Goal: Task Accomplishment & Management: Manage account settings

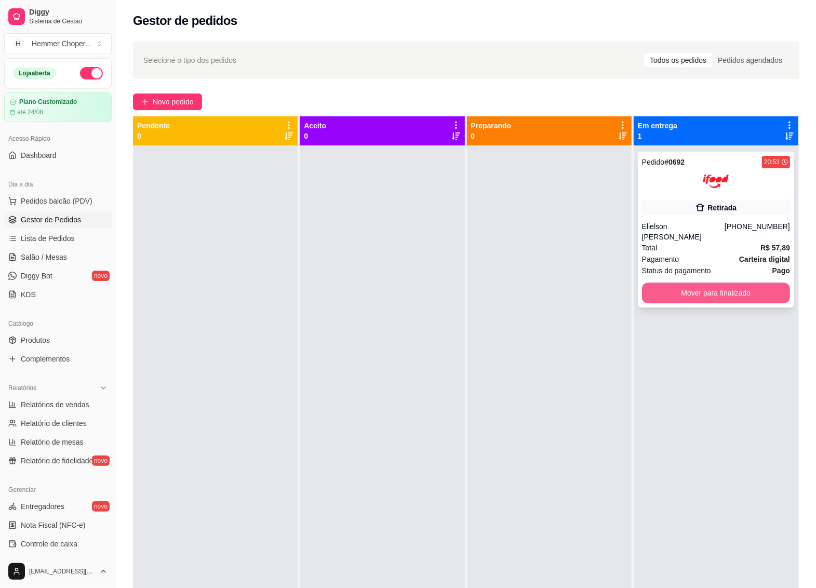
click at [679, 282] on button "Mover para finalizado" at bounding box center [716, 292] width 148 height 21
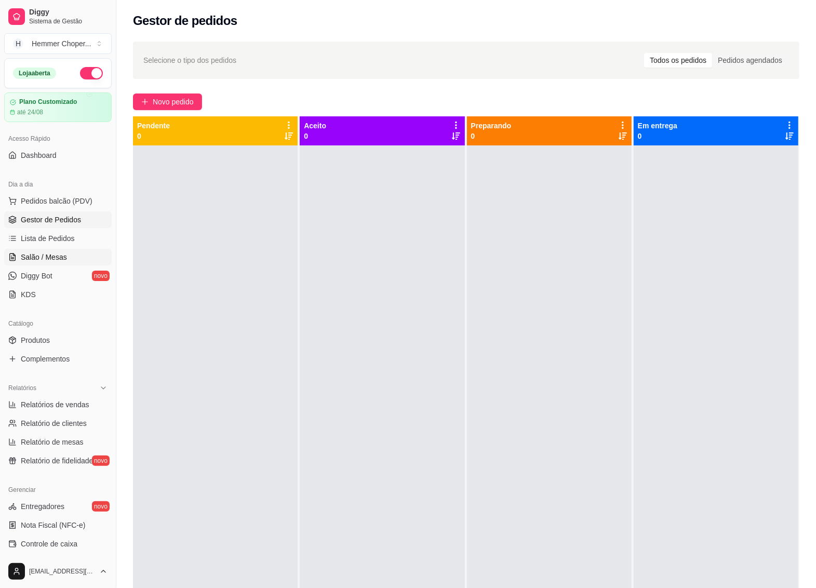
click at [47, 253] on span "Salão / Mesas" at bounding box center [44, 257] width 46 height 10
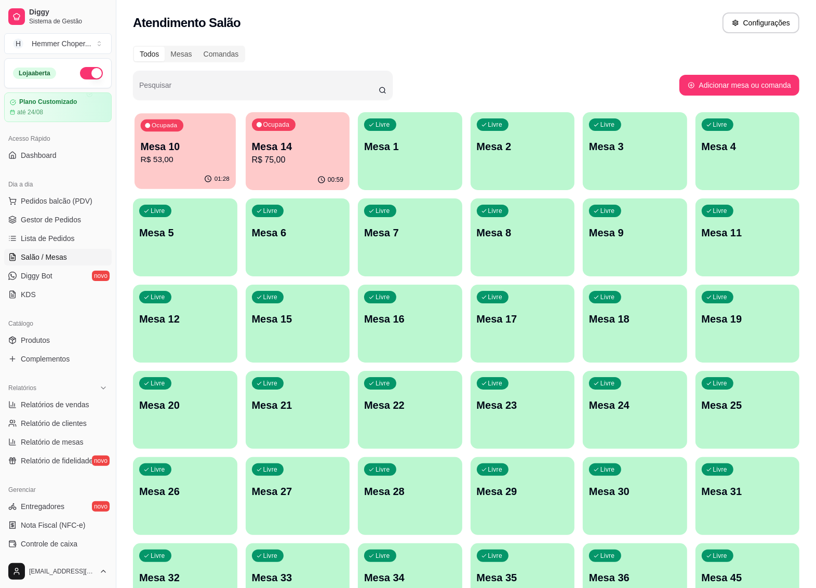
click at [187, 174] on div "01:28" at bounding box center [184, 179] width 101 height 20
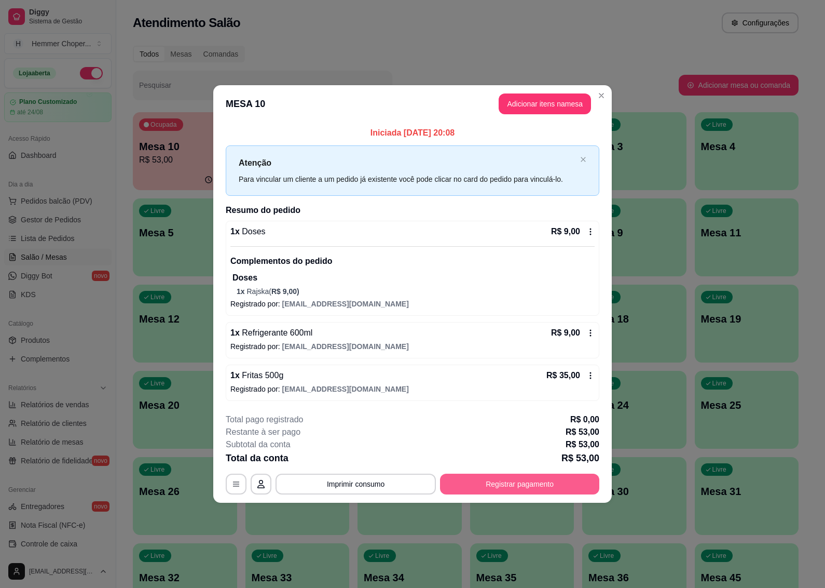
click at [496, 482] on button "Registrar pagamento" at bounding box center [519, 483] width 159 height 21
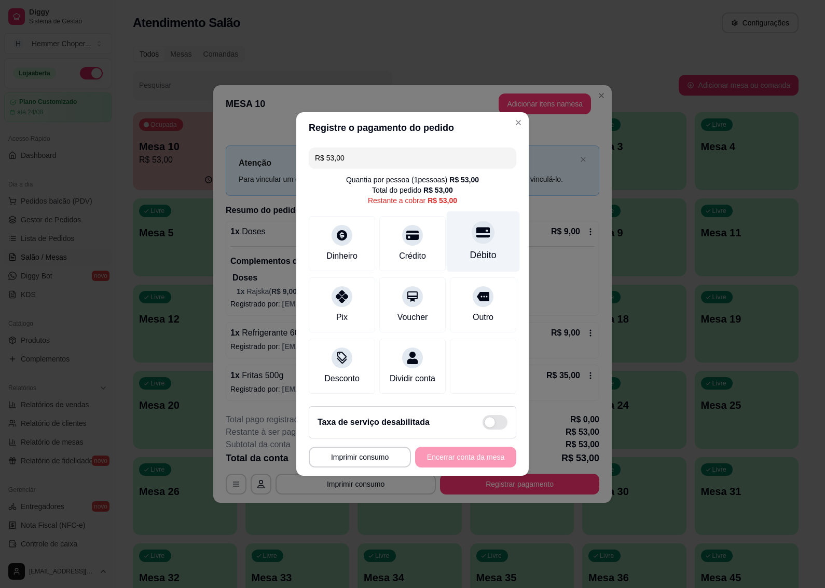
click at [481, 248] on div "Débito" at bounding box center [483, 254] width 26 height 13
type input "R$ 0,00"
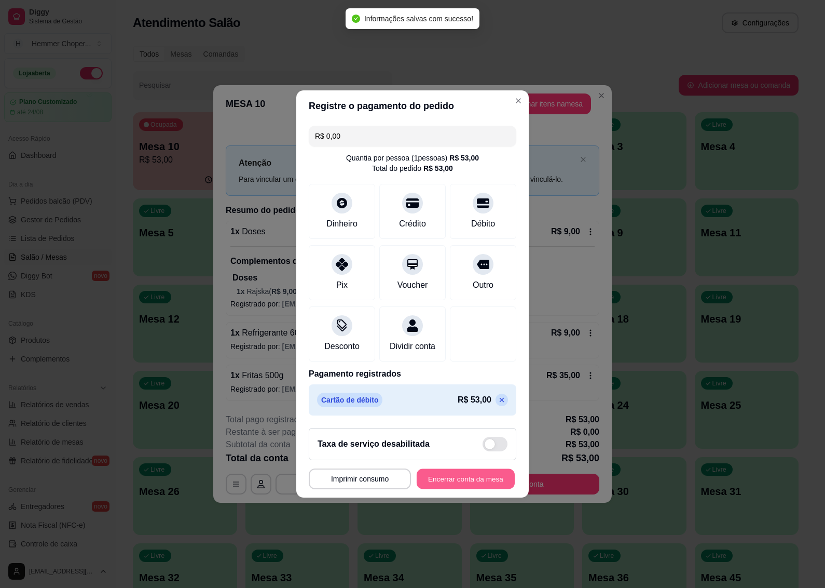
click at [458, 486] on button "Encerrar conta da mesa" at bounding box center [466, 479] width 98 height 20
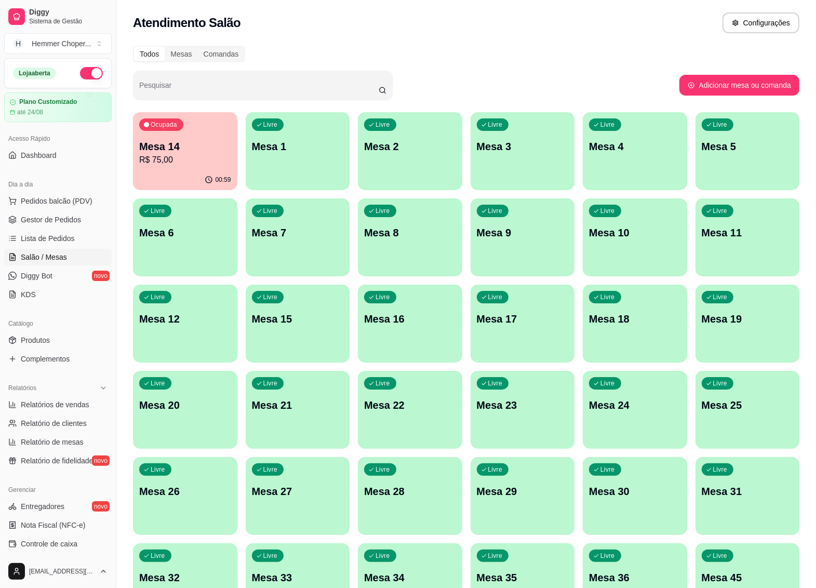
click at [211, 178] on icon "button" at bounding box center [209, 179] width 8 height 8
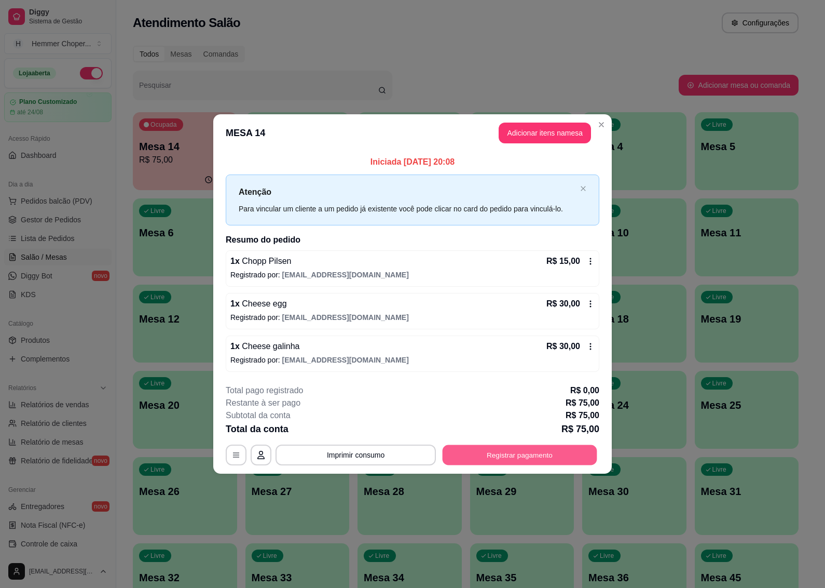
click at [513, 453] on button "Registrar pagamento" at bounding box center [520, 454] width 155 height 20
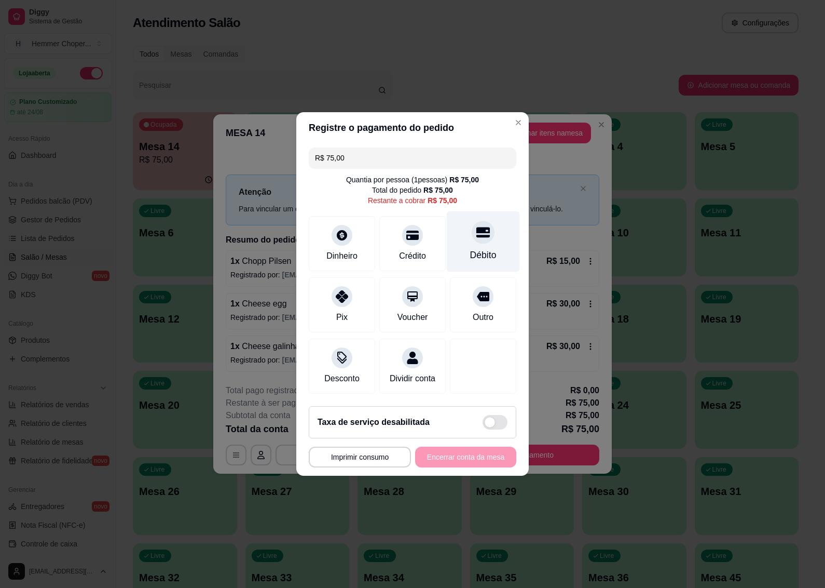
click at [477, 232] on icon at bounding box center [483, 231] width 13 height 13
type input "R$ 0,00"
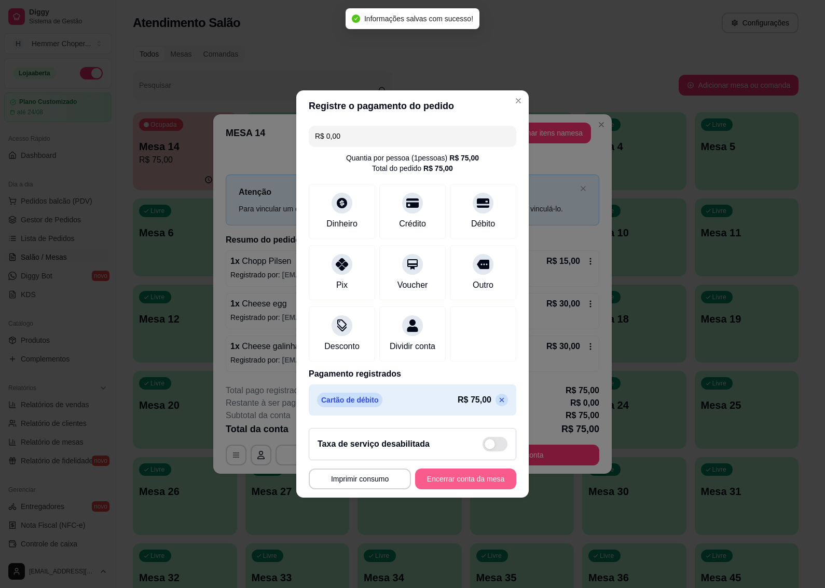
click at [449, 486] on button "Encerrar conta da mesa" at bounding box center [465, 478] width 101 height 21
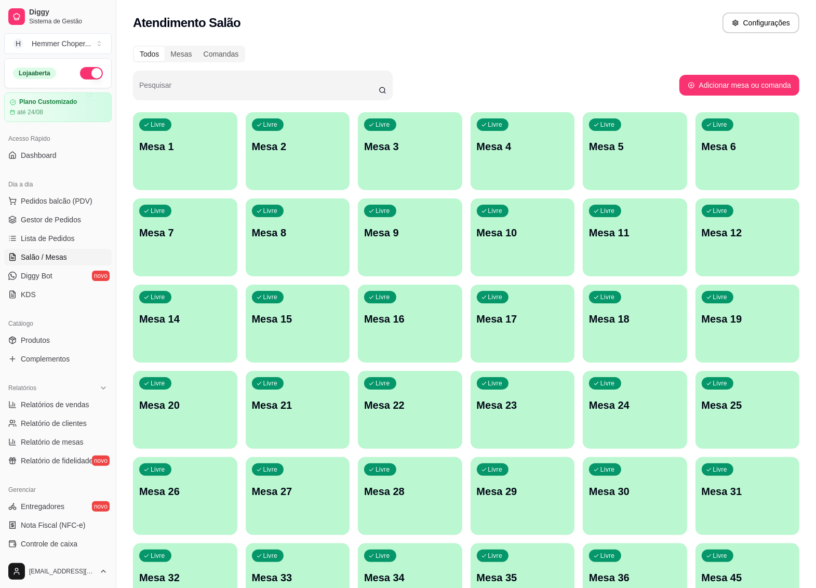
click at [86, 71] on button "button" at bounding box center [91, 73] width 23 height 12
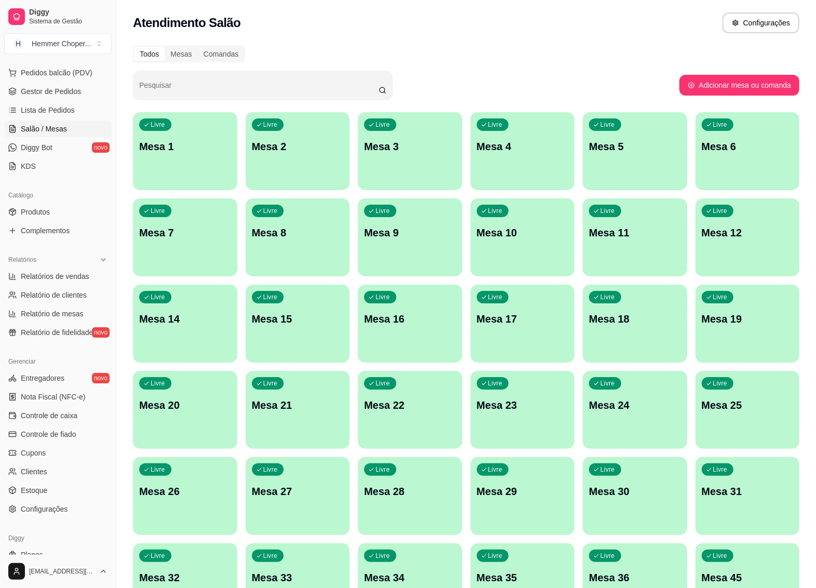
scroll to position [130, 0]
click at [58, 273] on span "Relatórios de vendas" at bounding box center [55, 274] width 69 height 10
select select "ALL"
select select "0"
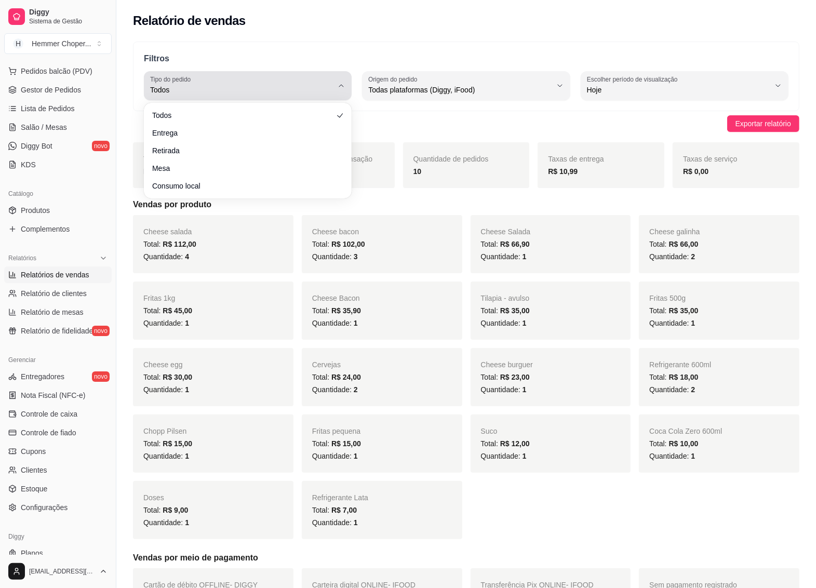
click at [340, 84] on icon "button" at bounding box center [341, 86] width 8 height 8
click at [244, 72] on button "Tipo do pedido Todos" at bounding box center [248, 85] width 208 height 29
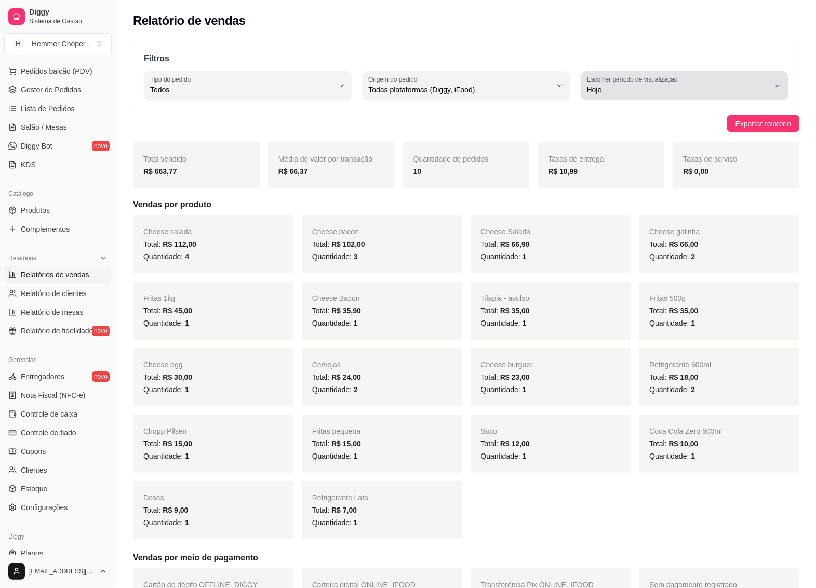
click at [777, 79] on button "Escolher período de visualização Hoje" at bounding box center [684, 85] width 208 height 29
click at [527, 60] on p "Filtros" at bounding box center [466, 58] width 644 height 12
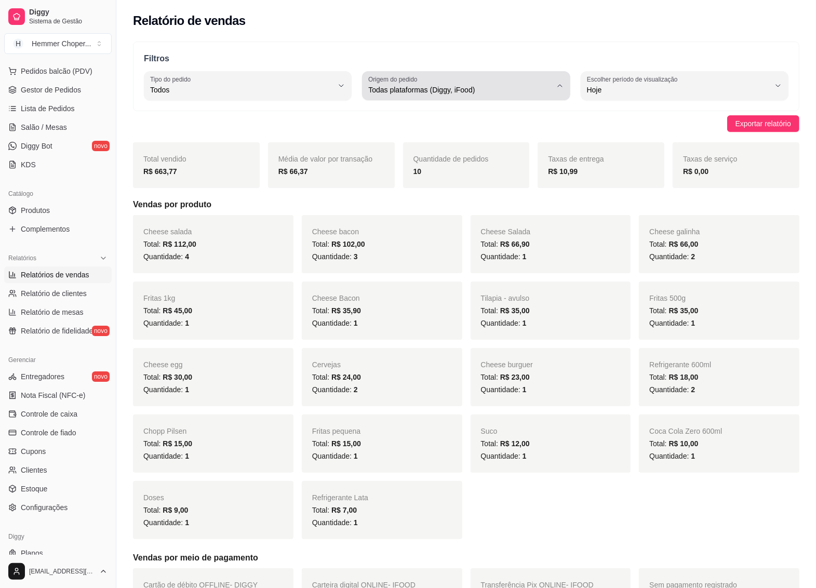
click at [559, 86] on icon "button" at bounding box center [560, 86] width 4 height 2
click at [416, 156] on li "iFood" at bounding box center [466, 149] width 192 height 16
type input "IFOOD"
select select "IFOOD"
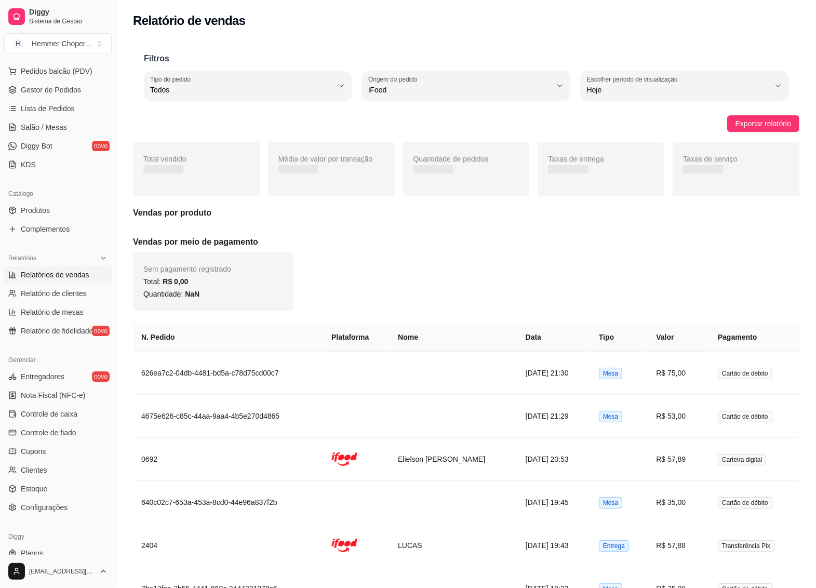
scroll to position [9, 0]
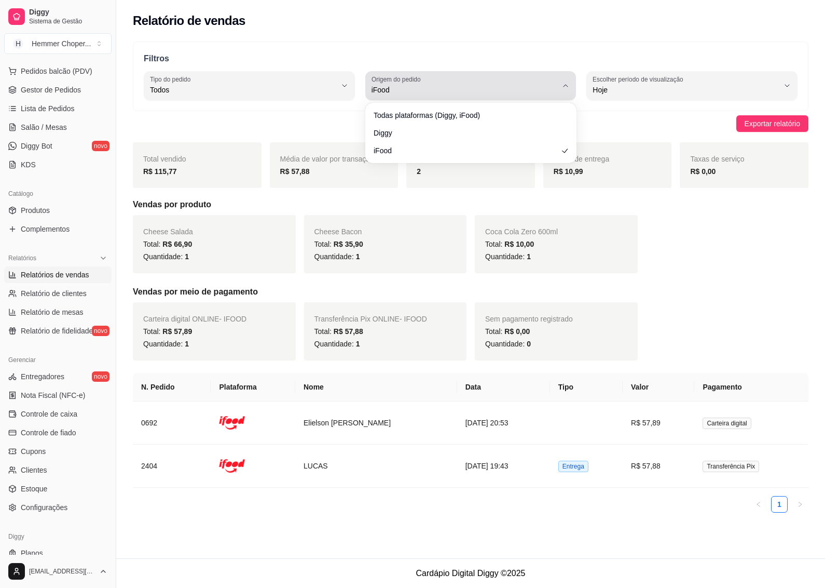
click at [565, 86] on icon "button" at bounding box center [566, 86] width 8 height 8
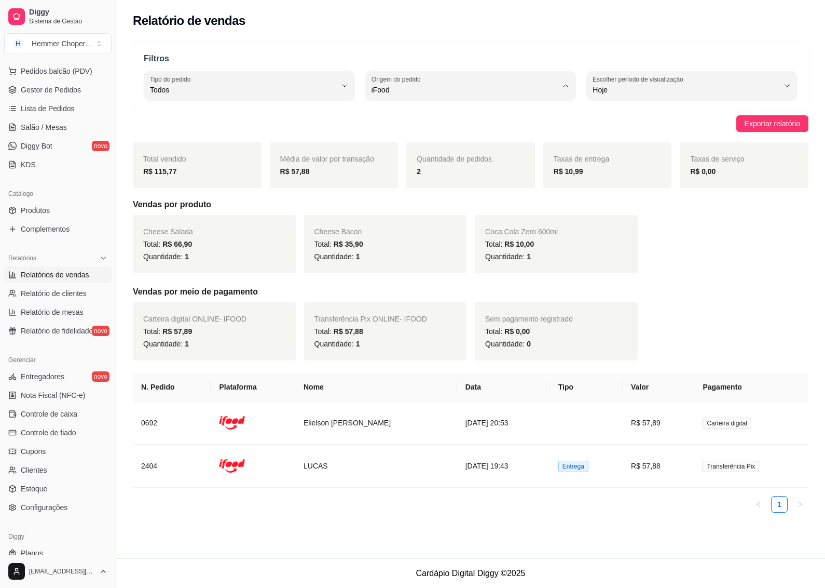
click at [441, 122] on li "Todas plataformas (Diggy, iFood)" at bounding box center [471, 115] width 195 height 16
type input "ALL"
select select "ALL"
